Goal: Information Seeking & Learning: Learn about a topic

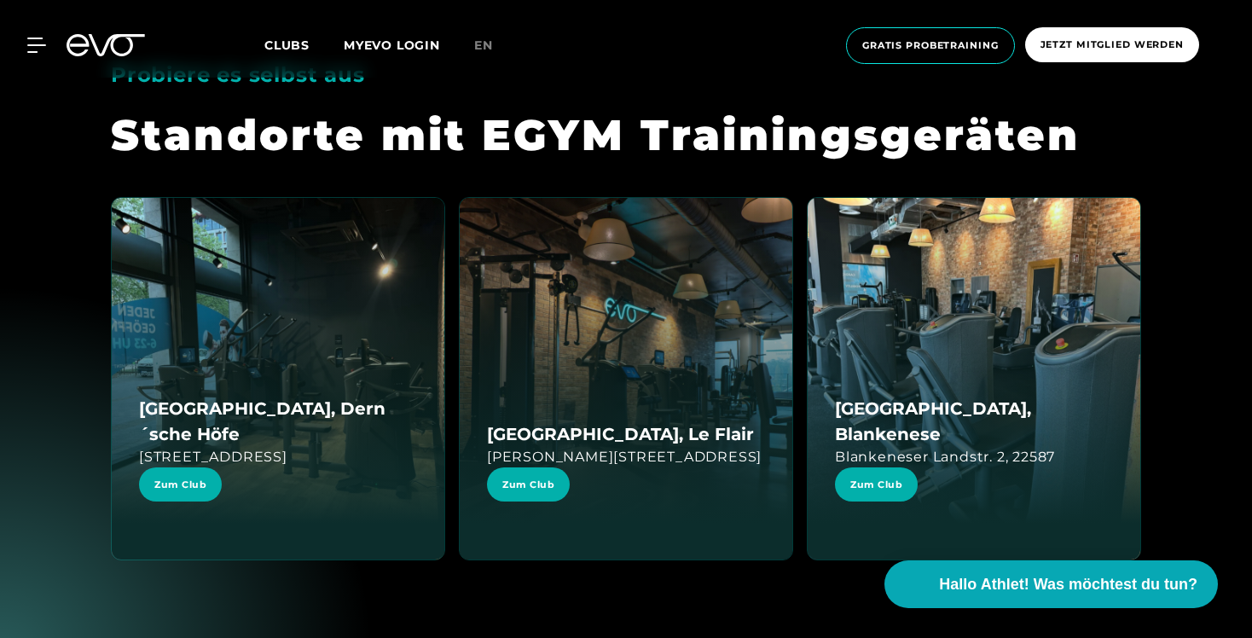
scroll to position [2803, 0]
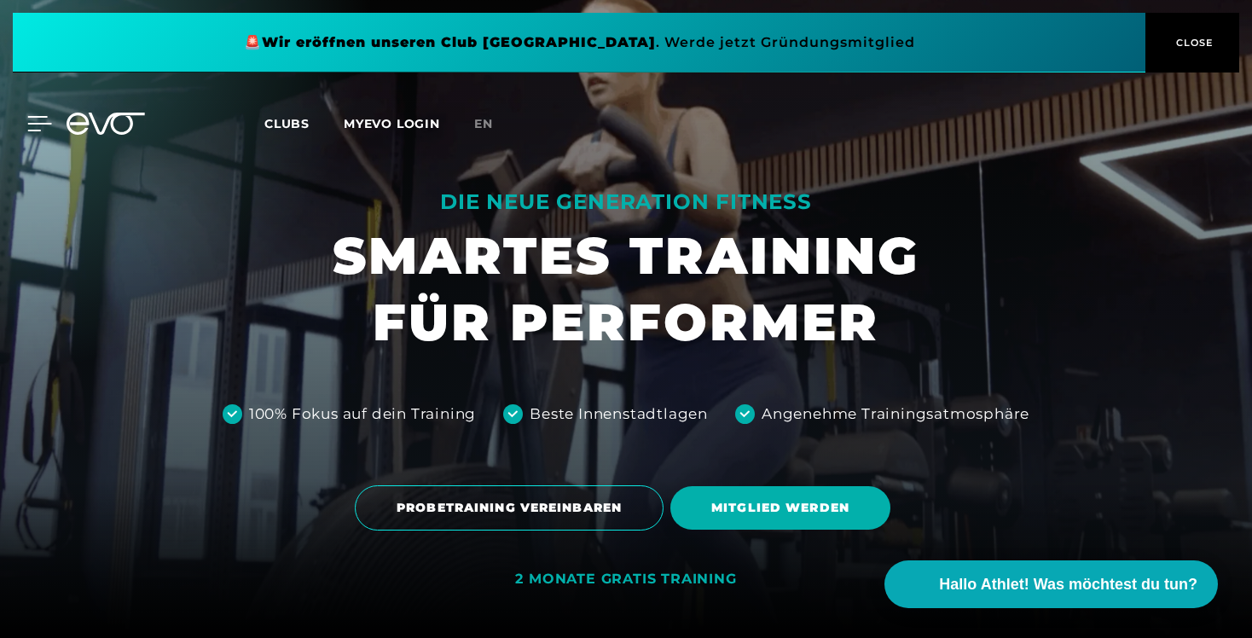
click at [39, 125] on icon at bounding box center [39, 123] width 25 height 15
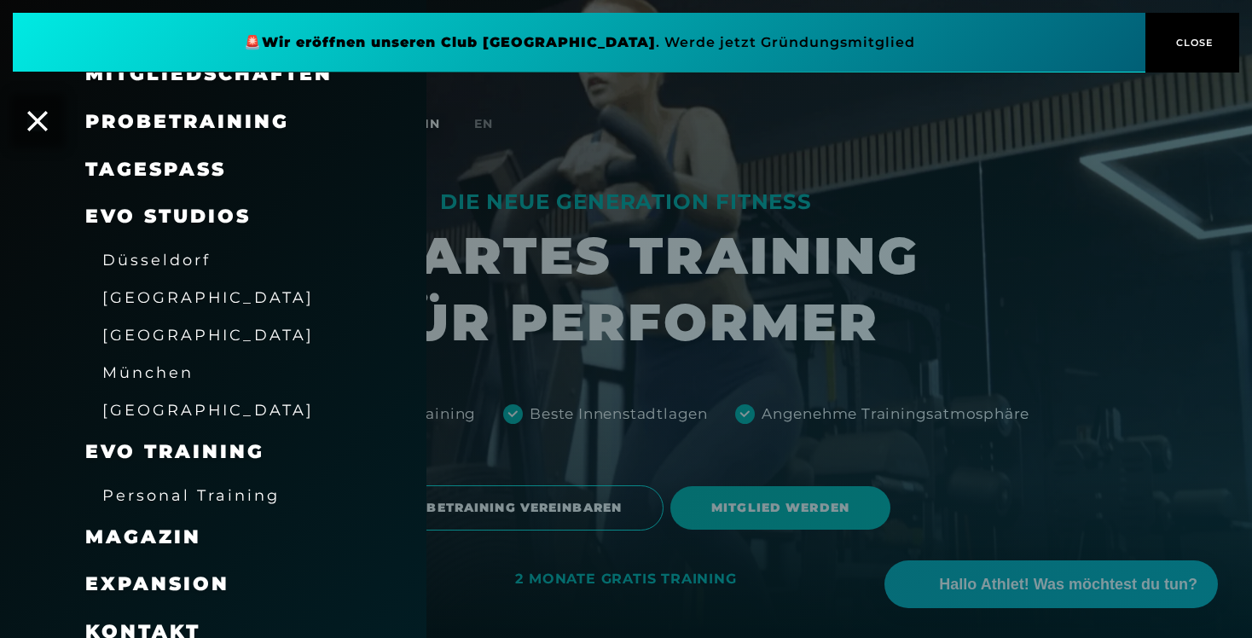
scroll to position [196, 0]
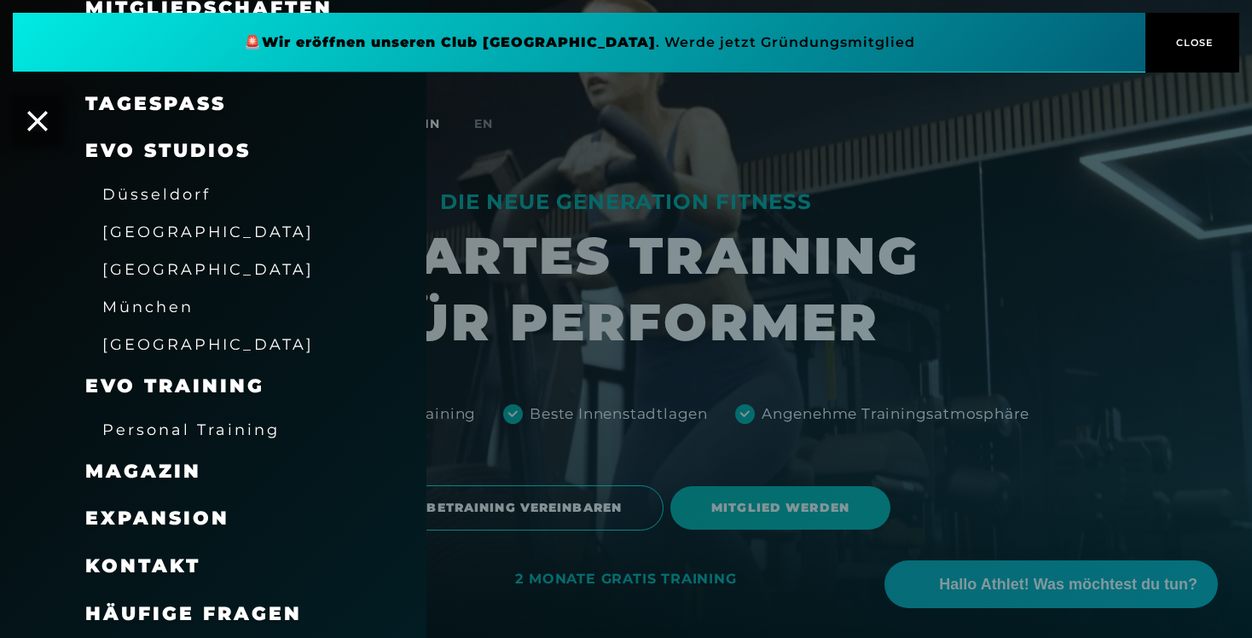
click at [184, 554] on span "Kontakt" at bounding box center [142, 565] width 115 height 23
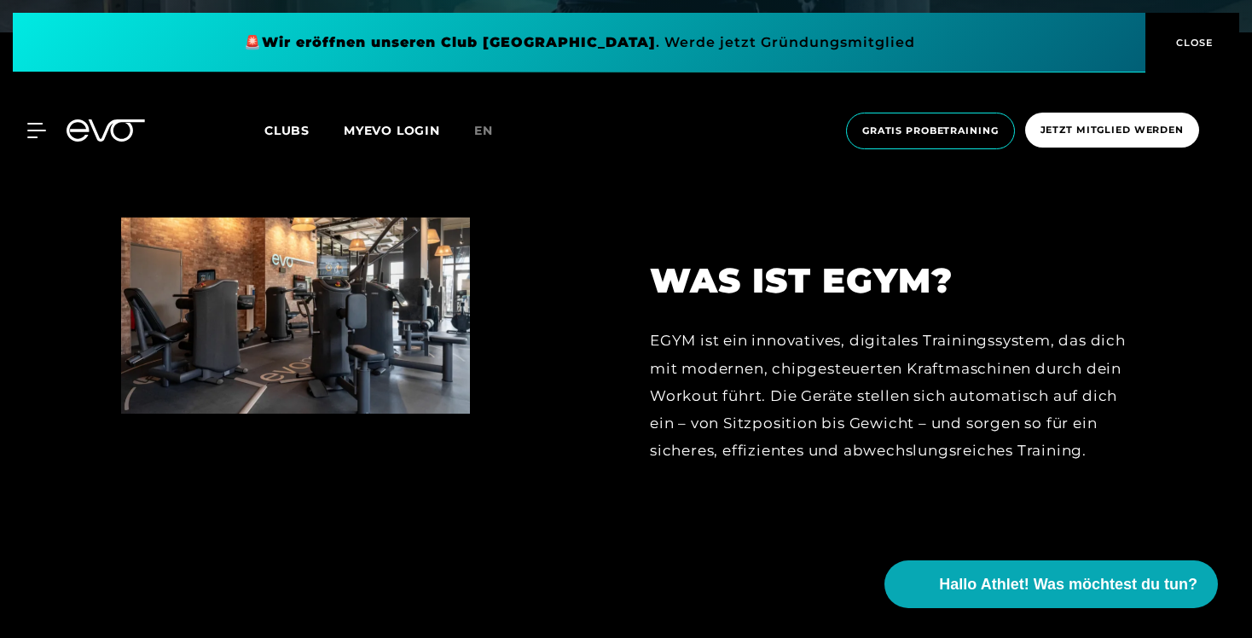
scroll to position [610, 0]
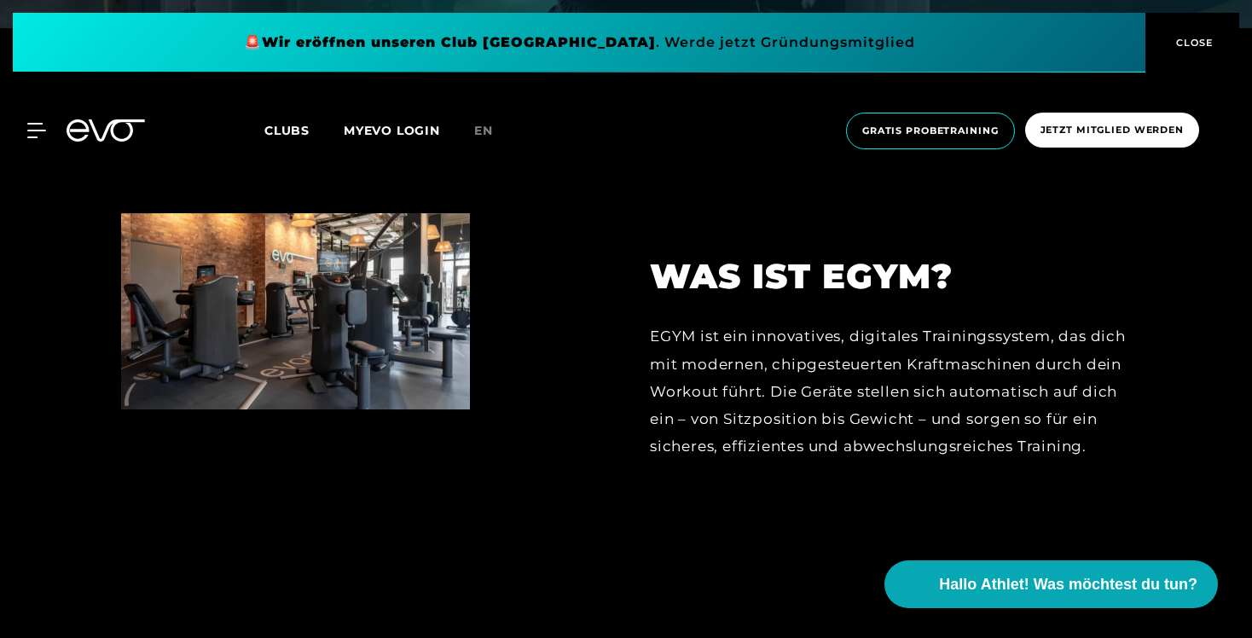
click at [717, 342] on div "EGYM ist ein innovatives, digitales Trainingssystem, das dich mit modernen, chi…" at bounding box center [890, 390] width 481 height 137
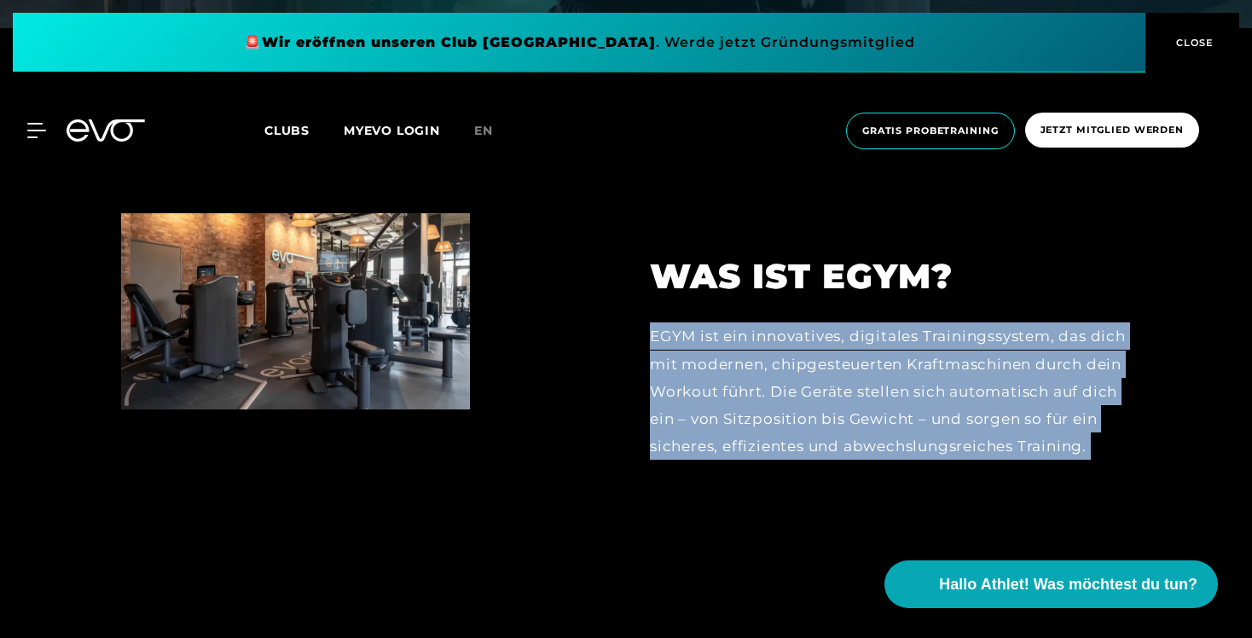
click at [717, 342] on div "EGYM ist ein innovatives, digitales Trainingssystem, das dich mit modernen, chi…" at bounding box center [890, 390] width 481 height 137
copy div "EGYM ist ein innovatives, digitales Trainingssystem, das dich mit modernen, chi…"
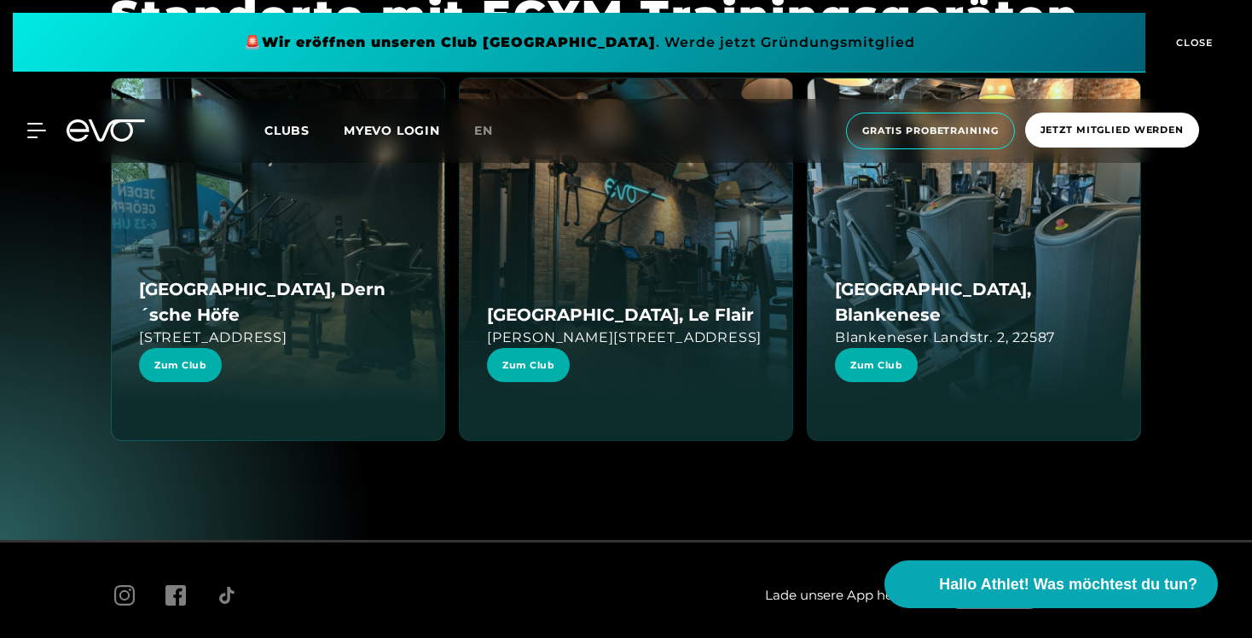
scroll to position [2925, 0]
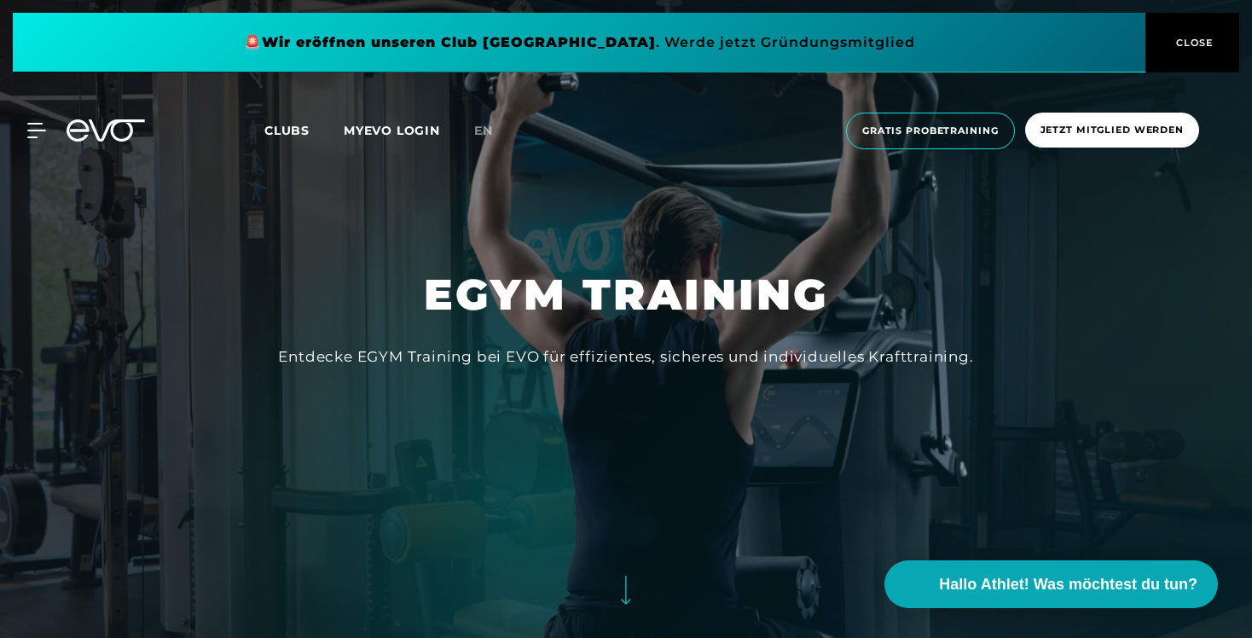
click at [747, 290] on h1 "EGYM TRAINING" at bounding box center [626, 294] width 404 height 55
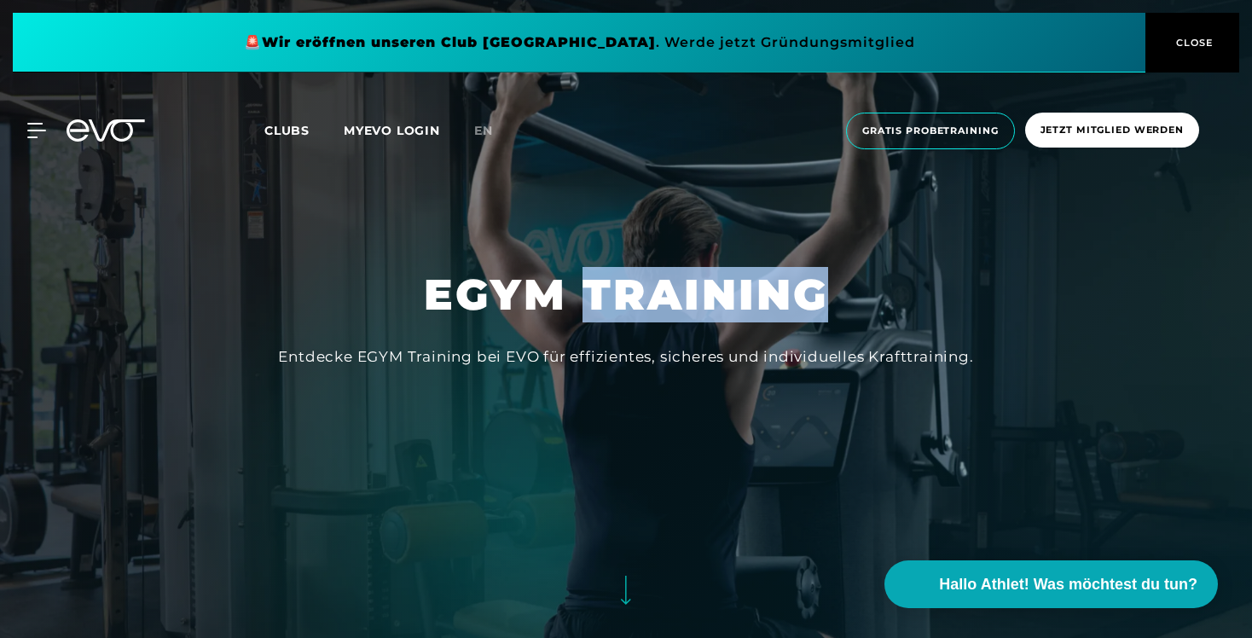
click at [747, 290] on h1 "EGYM TRAINING" at bounding box center [626, 294] width 404 height 55
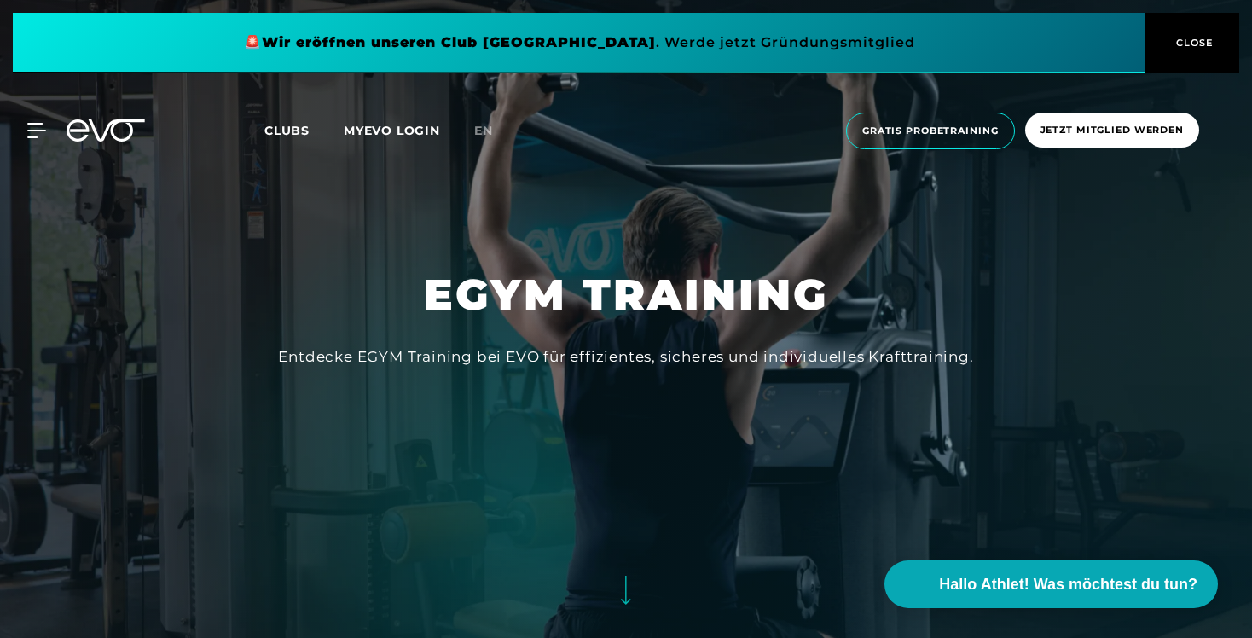
click at [742, 422] on div at bounding box center [626, 319] width 1252 height 638
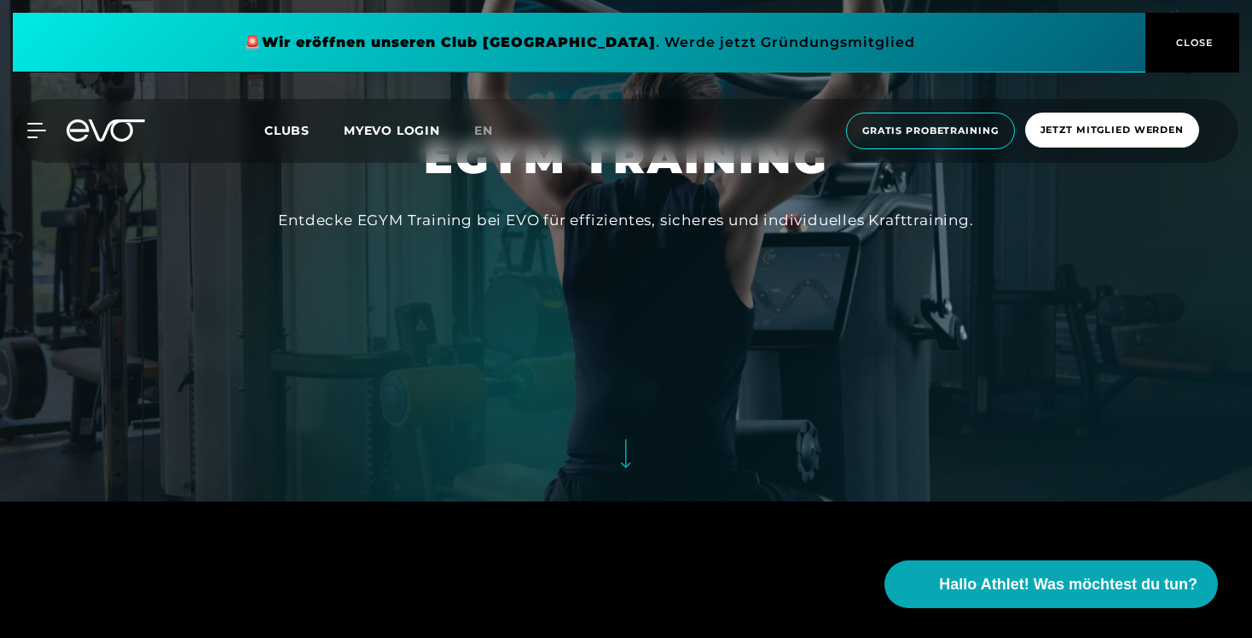
scroll to position [137, 0]
